Goal: Find contact information: Find contact information

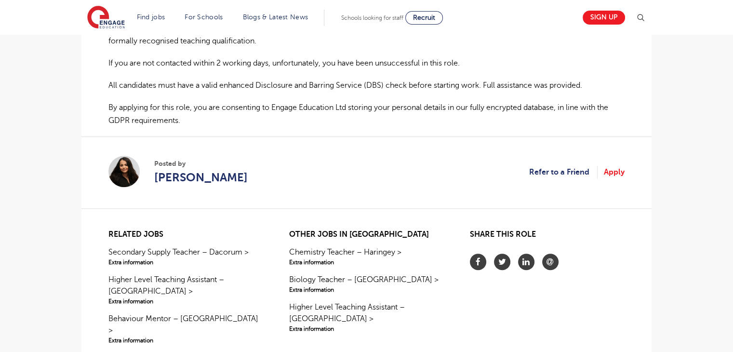
scroll to position [607, 0]
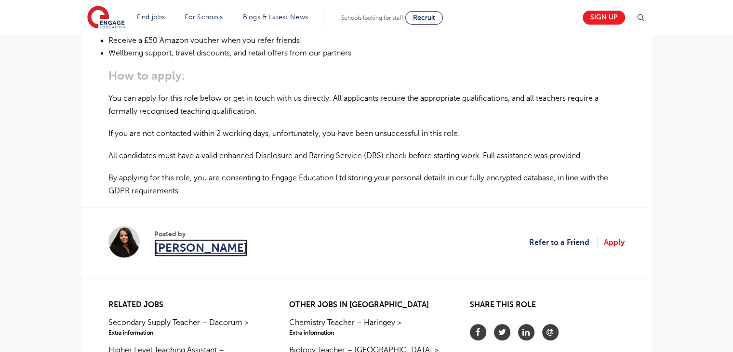
click at [187, 239] on span "Suela Stafa" at bounding box center [201, 247] width 94 height 17
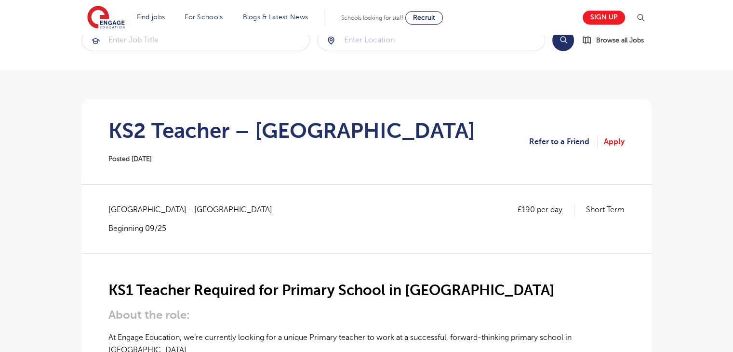
scroll to position [0, 0]
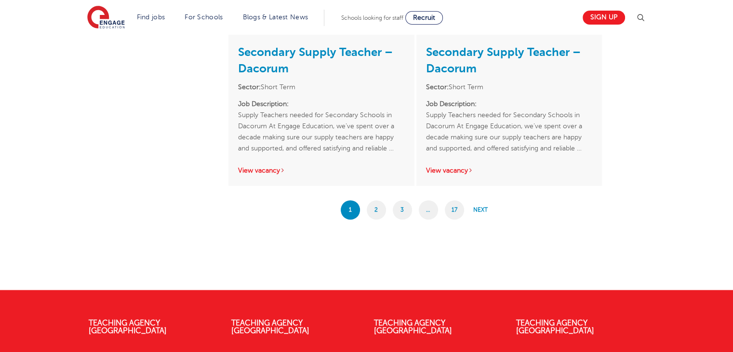
scroll to position [1667, 0]
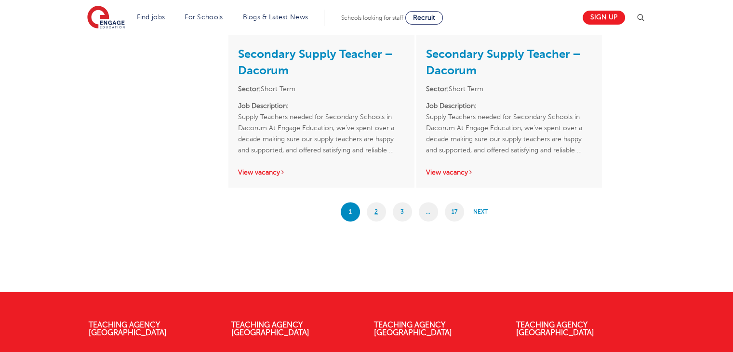
drag, startPoint x: 366, startPoint y: 208, endPoint x: 376, endPoint y: 210, distance: 9.5
click at [376, 210] on div "1 2 3 … 17 Next" at bounding box center [416, 211] width 376 height 19
click at [376, 210] on link "2" at bounding box center [376, 211] width 19 height 19
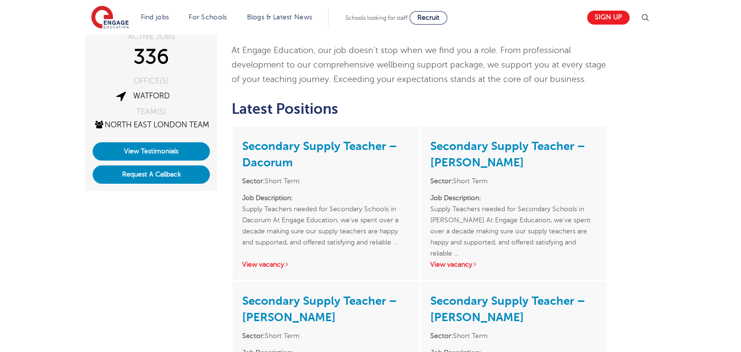
scroll to position [182, 0]
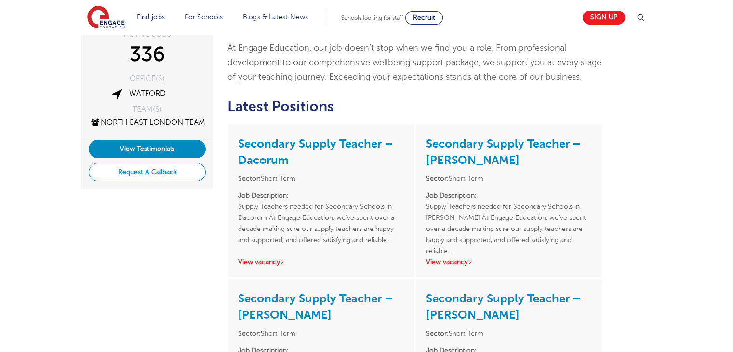
click at [183, 181] on button "Request A Callback" at bounding box center [147, 172] width 117 height 18
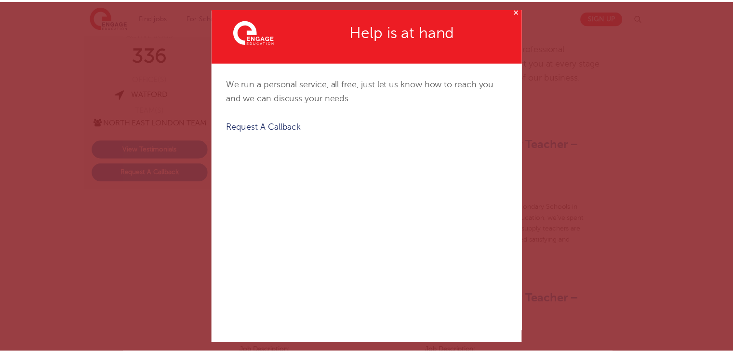
scroll to position [0, 0]
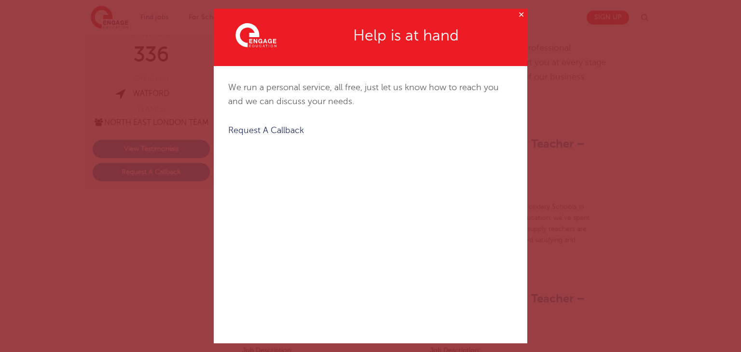
click at [515, 18] on button "✕" at bounding box center [521, 15] width 12 height 12
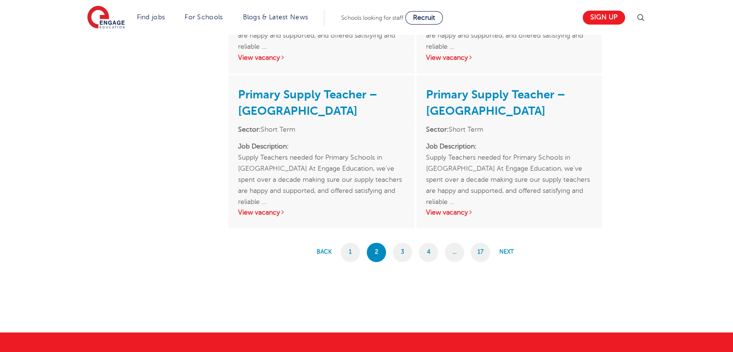
scroll to position [1549, 0]
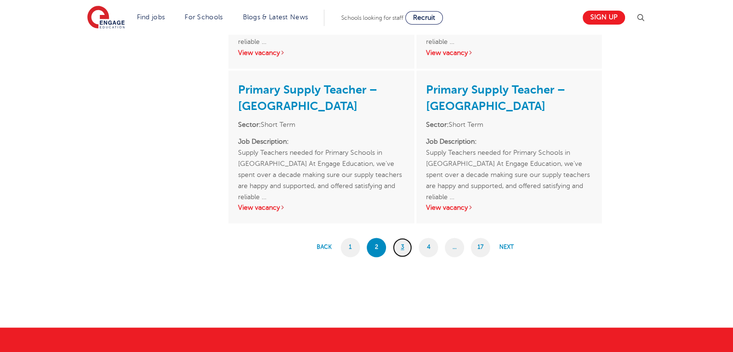
click at [398, 251] on link "3" at bounding box center [402, 247] width 19 height 19
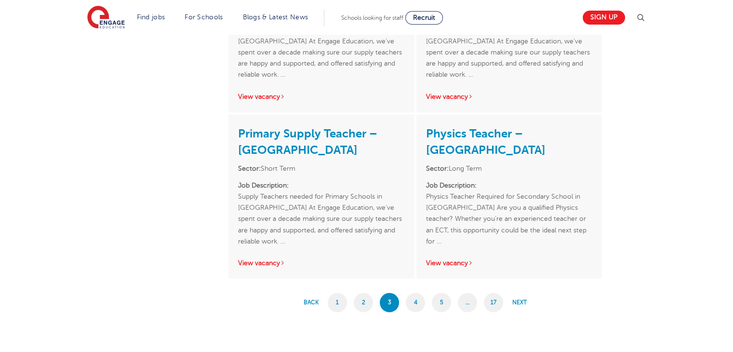
scroll to position [1612, 0]
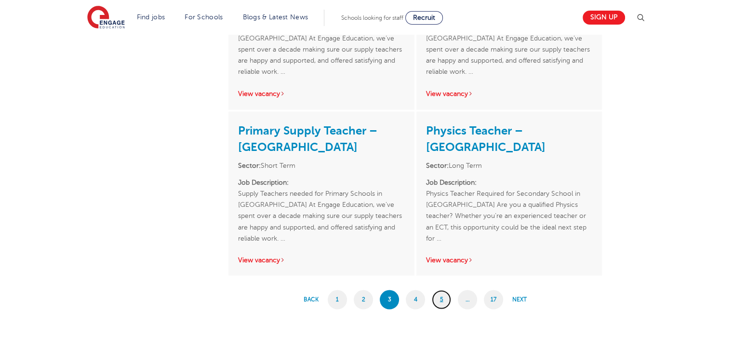
click at [441, 298] on link "5" at bounding box center [441, 299] width 19 height 19
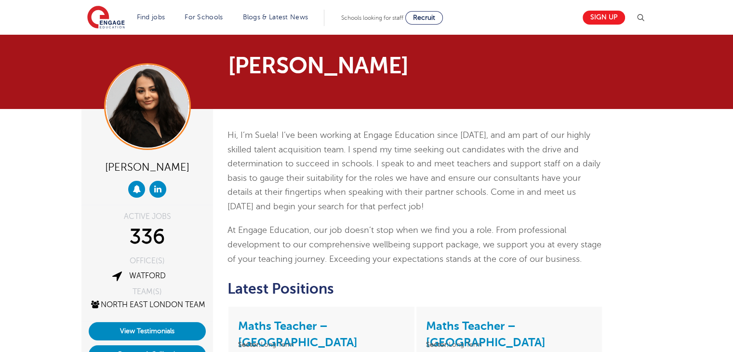
click at [732, 56] on section "[PERSON_NAME]" at bounding box center [366, 72] width 733 height 74
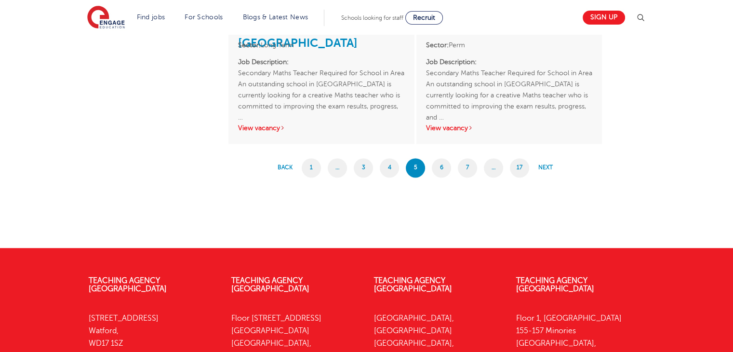
scroll to position [1549, 0]
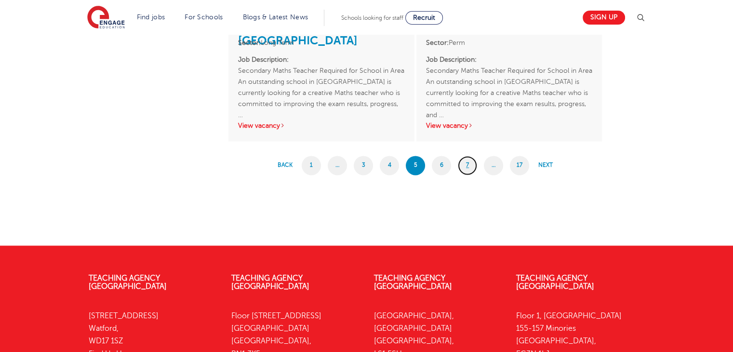
click at [471, 157] on link "7" at bounding box center [467, 165] width 19 height 19
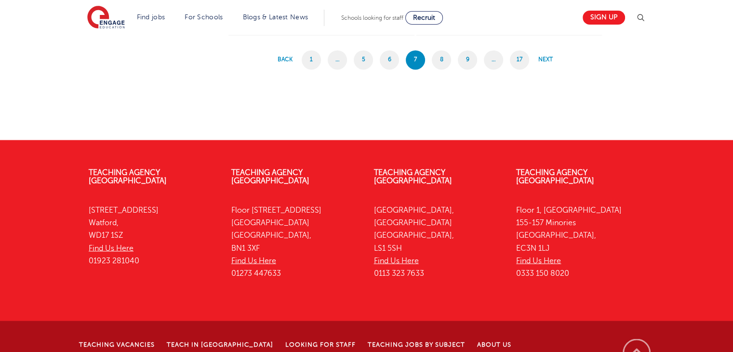
scroll to position [1234, 0]
